Goal: Task Accomplishment & Management: Use online tool/utility

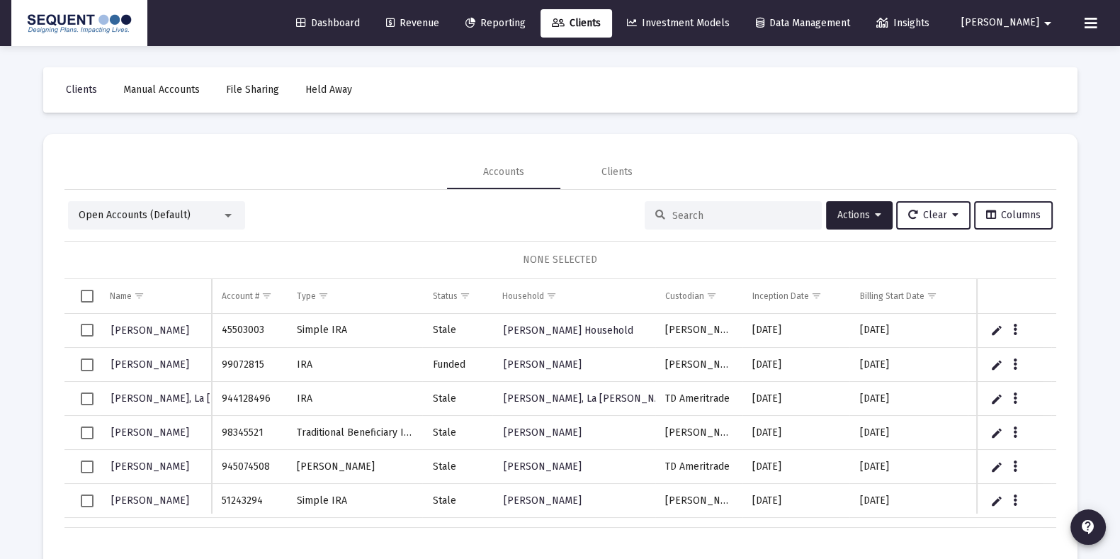
scroll to position [0, 644]
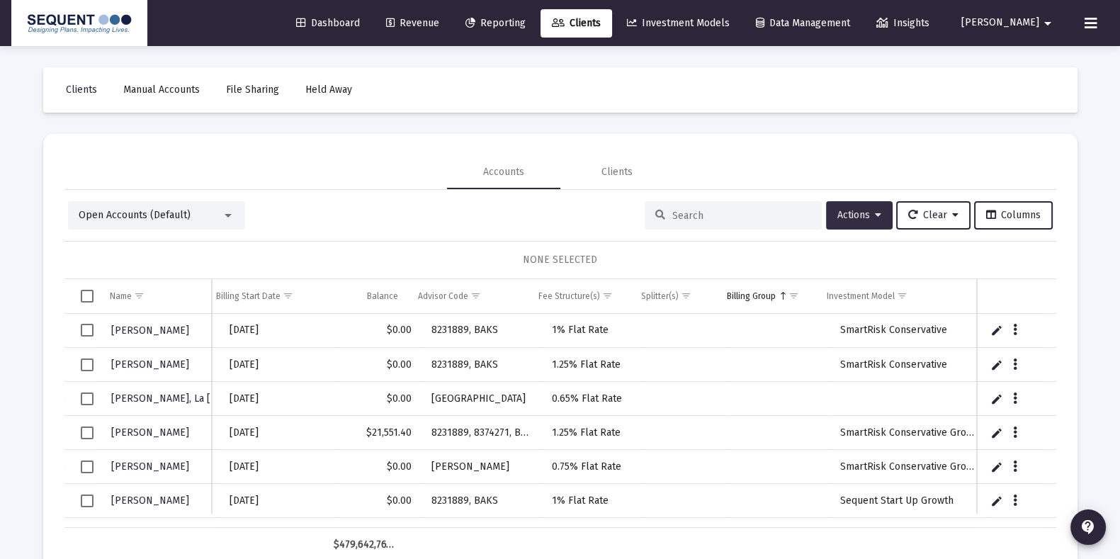
click at [863, 213] on span "Actions" at bounding box center [859, 215] width 44 height 12
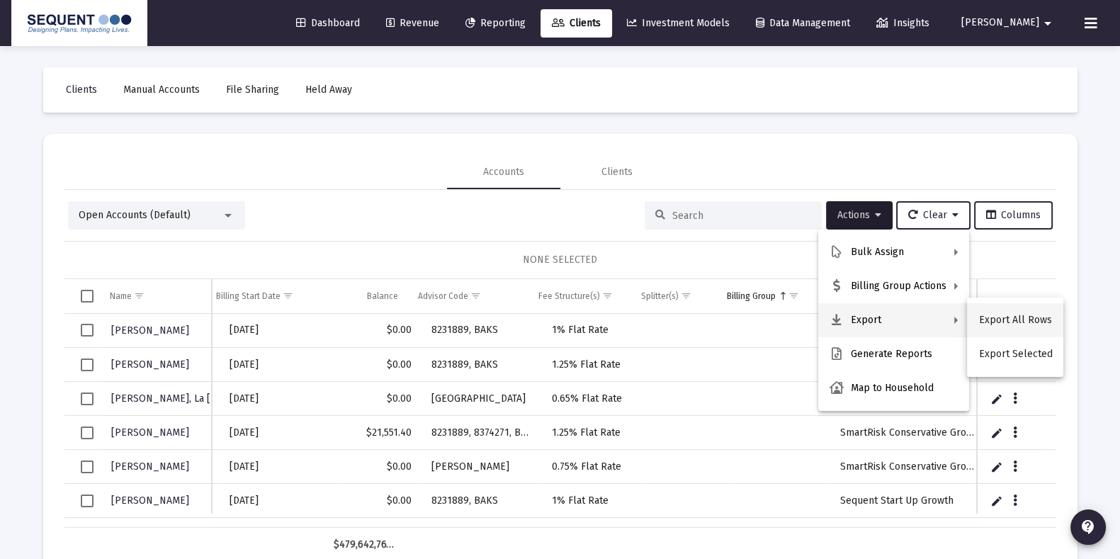
click at [1017, 313] on button "Export All Rows" at bounding box center [1015, 320] width 96 height 34
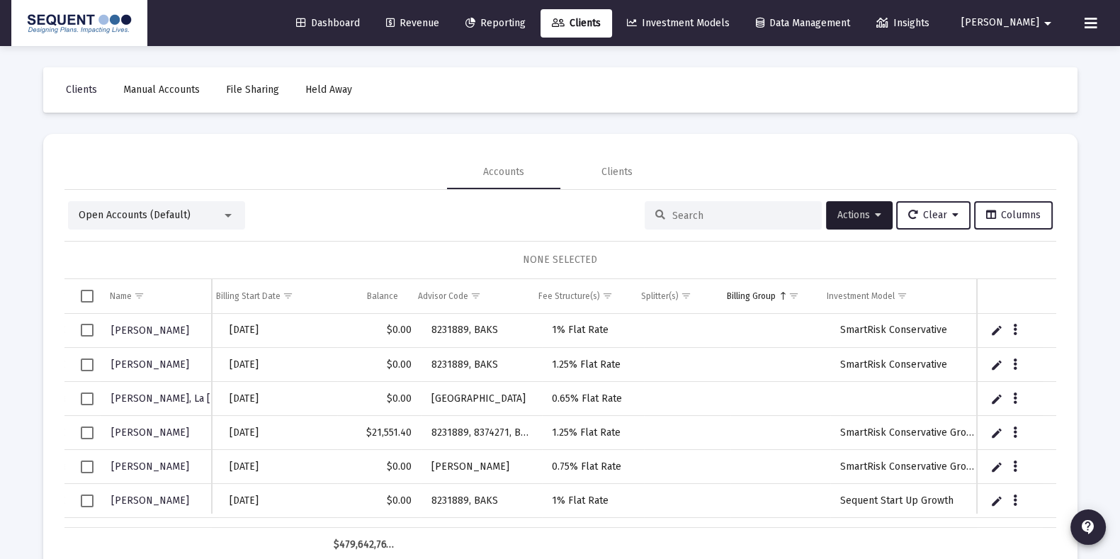
click at [701, 225] on div at bounding box center [733, 215] width 177 height 28
click at [701, 223] on div at bounding box center [733, 215] width 177 height 28
click at [701, 220] on input at bounding box center [741, 216] width 139 height 12
paste input "8255749"
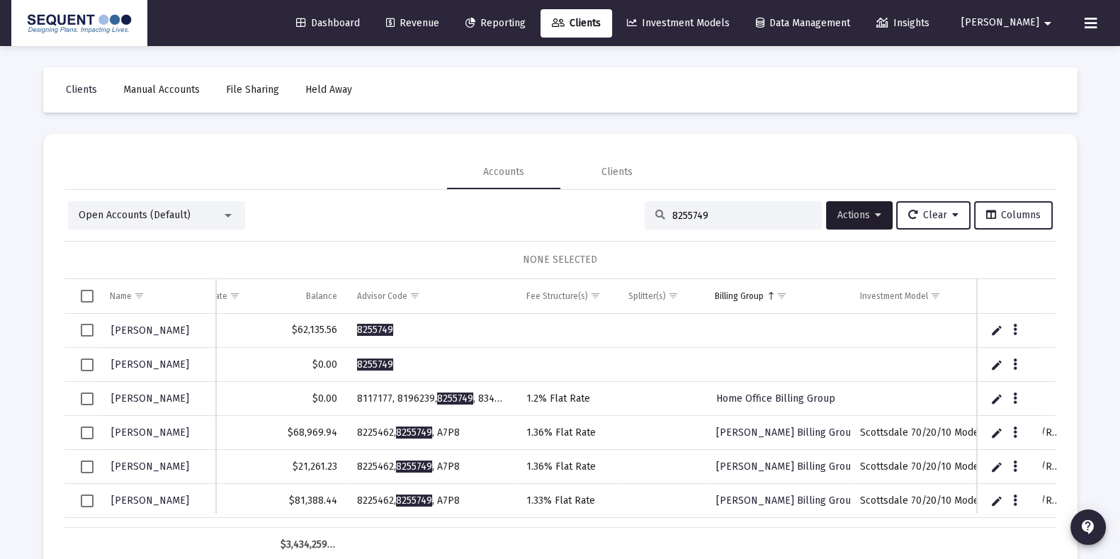
drag, startPoint x: 682, startPoint y: 212, endPoint x: 545, endPoint y: 175, distance: 142.3
click at [545, 175] on mat-tab-group "Accounts Clients Open Accounts (Default) 8255749 Actions Clear Columns NONE SEL…" at bounding box center [560, 358] width 992 height 407
paste input "37197177"
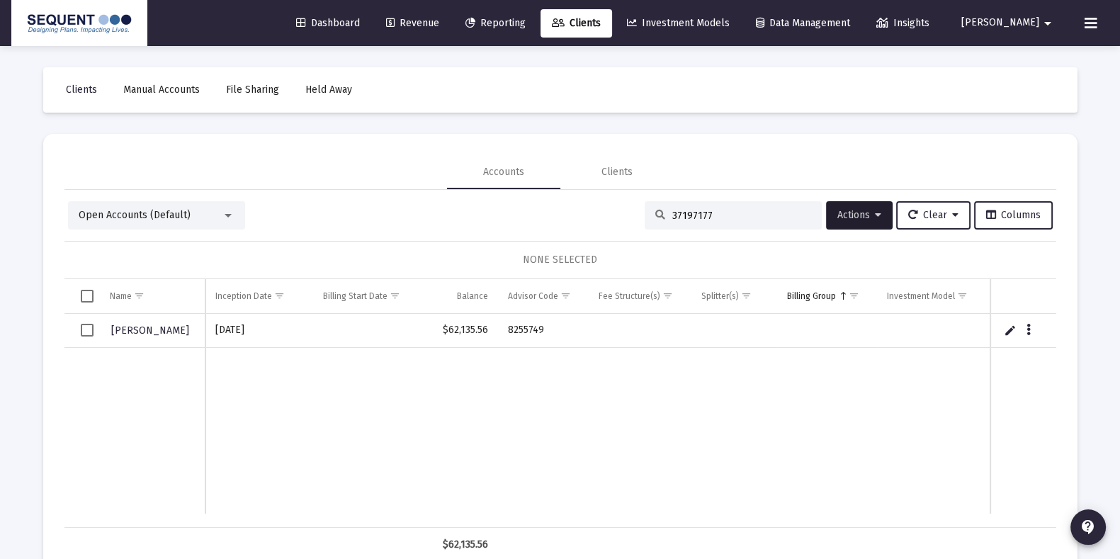
scroll to position [0, 396]
drag, startPoint x: 716, startPoint y: 212, endPoint x: 509, endPoint y: 197, distance: 208.1
click at [509, 197] on div "Open Accounts (Default) 37197177 Actions Clear Columns NONE SELECTED Name Name …" at bounding box center [560, 376] width 992 height 373
paste input "1794353"
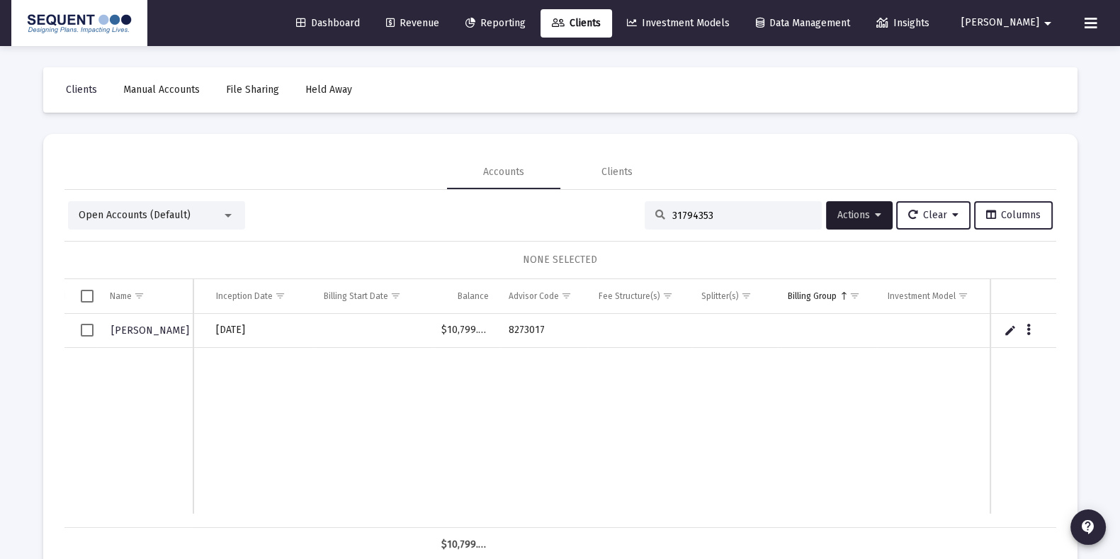
type input "31794353"
click at [712, 217] on input "31794353" at bounding box center [741, 216] width 139 height 12
click at [730, 439] on td "Data grid" at bounding box center [734, 431] width 86 height 166
click at [762, 213] on input "31794353" at bounding box center [741, 216] width 139 height 12
click at [601, 21] on span "Clients" at bounding box center [576, 23] width 49 height 12
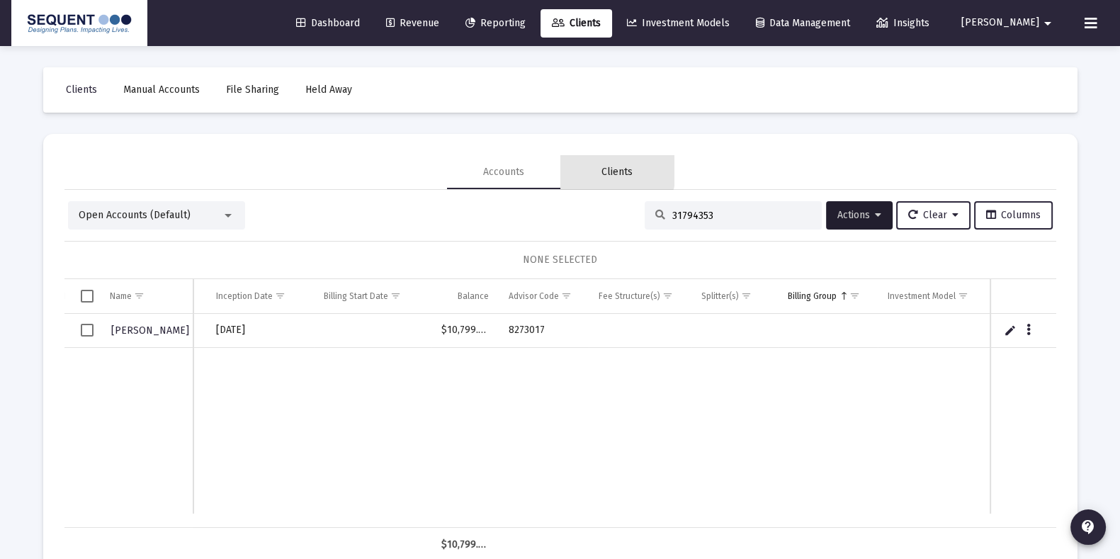
click at [613, 170] on div "Clients" at bounding box center [616, 172] width 31 height 14
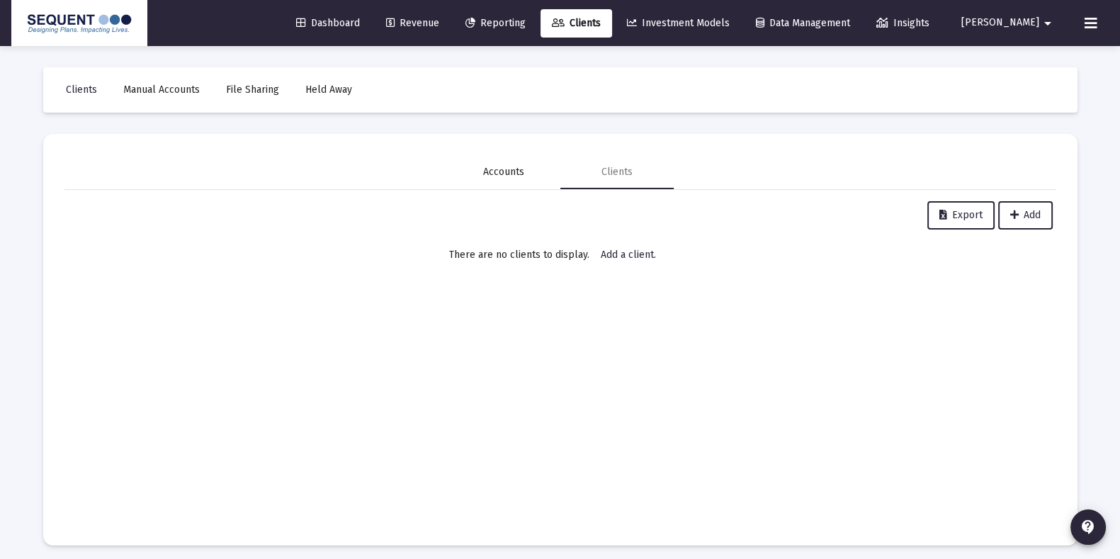
click at [516, 171] on div "Accounts" at bounding box center [503, 172] width 41 height 14
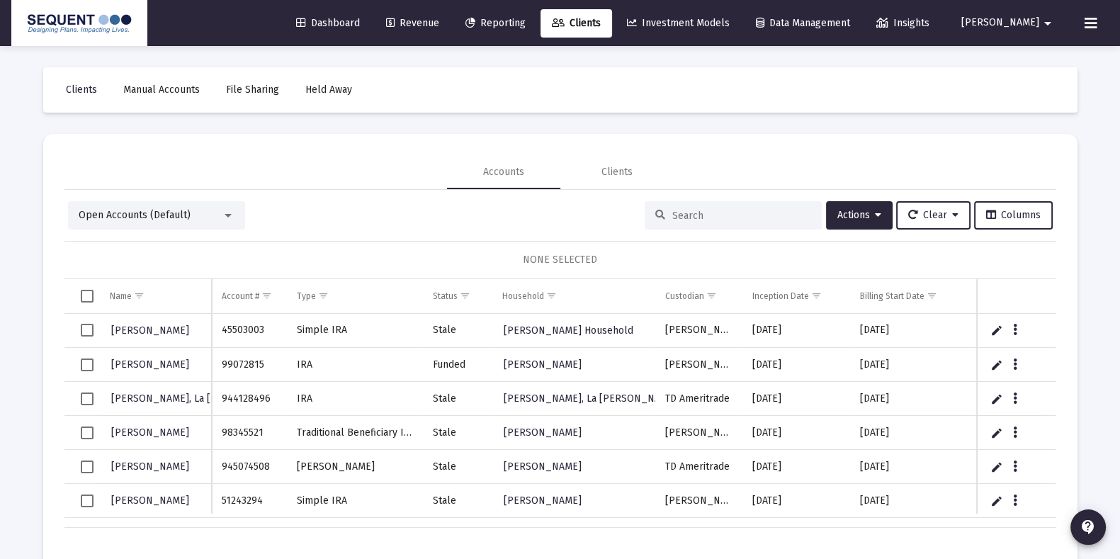
click at [709, 210] on input at bounding box center [741, 216] width 139 height 12
paste input "31794353"
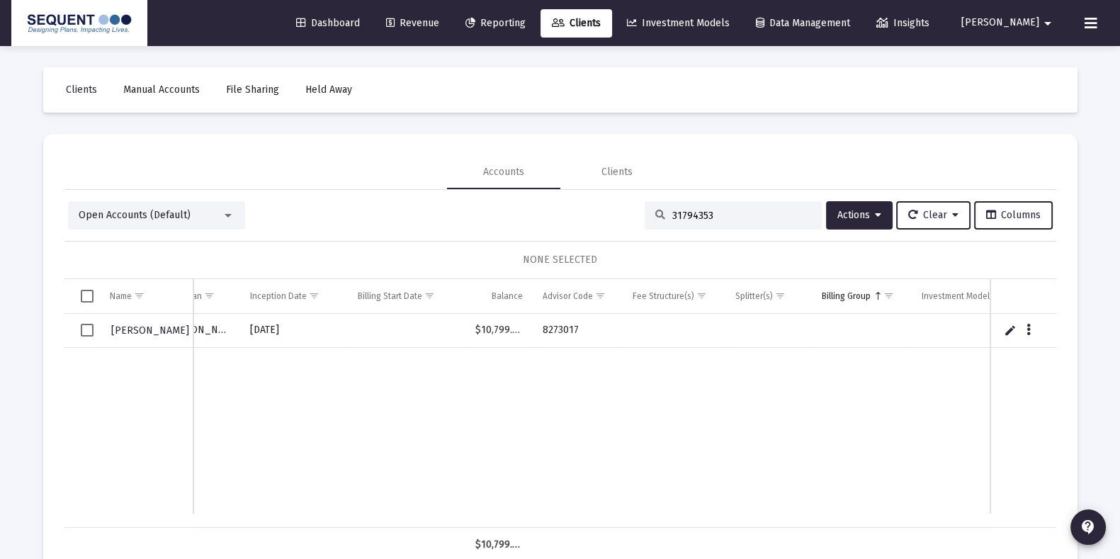
scroll to position [0, 135]
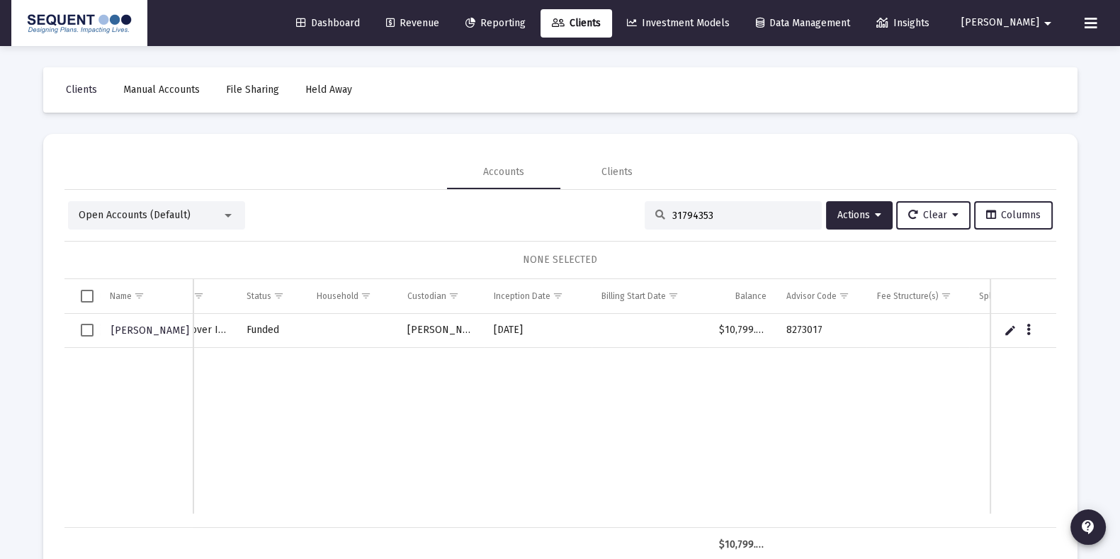
type input "31794353"
